Goal: Transaction & Acquisition: Subscribe to service/newsletter

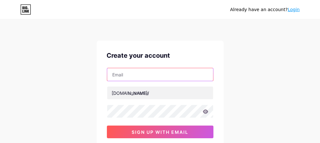
drag, startPoint x: 0, startPoint y: 0, endPoint x: 157, endPoint y: 77, distance: 175.1
click at [157, 77] on input "text" at bounding box center [160, 74] width 106 height 13
type input "[EMAIL_ADDRESS][DOMAIN_NAME]"
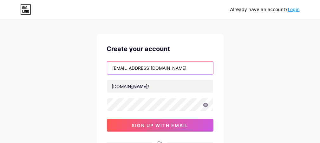
scroll to position [4, 0]
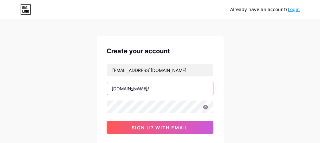
click at [162, 87] on input "text" at bounding box center [160, 88] width 106 height 13
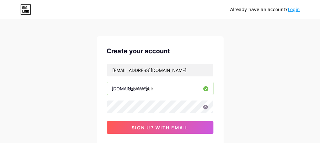
type input "sachinmnair"
click at [206, 108] on icon at bounding box center [205, 107] width 5 height 4
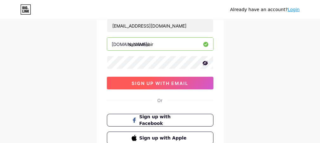
scroll to position [54, 0]
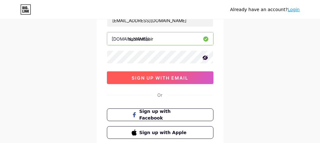
click at [182, 77] on span "sign up with email" at bounding box center [160, 77] width 57 height 5
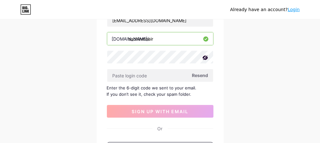
click at [202, 72] on span "Resend" at bounding box center [200, 75] width 16 height 7
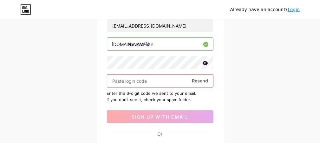
scroll to position [49, 0]
click at [158, 82] on input "text" at bounding box center [160, 80] width 106 height 13
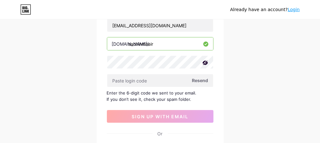
click at [206, 79] on span "Resend" at bounding box center [200, 80] width 16 height 7
